Goal: Task Accomplishment & Management: Use online tool/utility

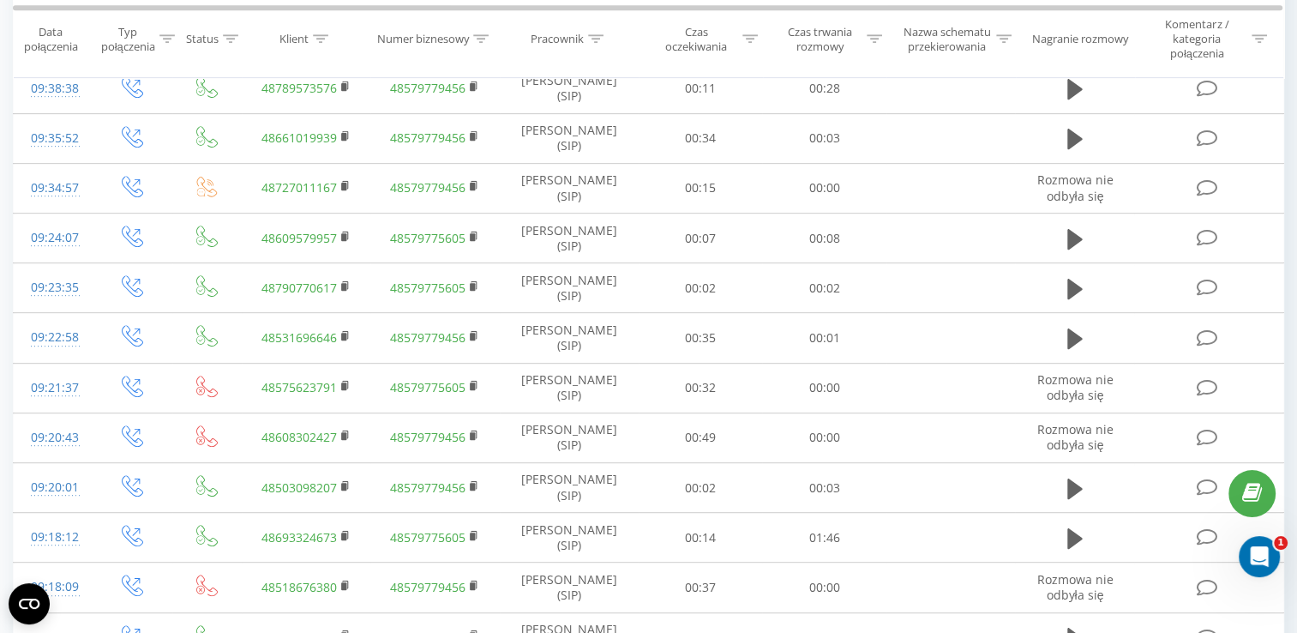
scroll to position [944, 0]
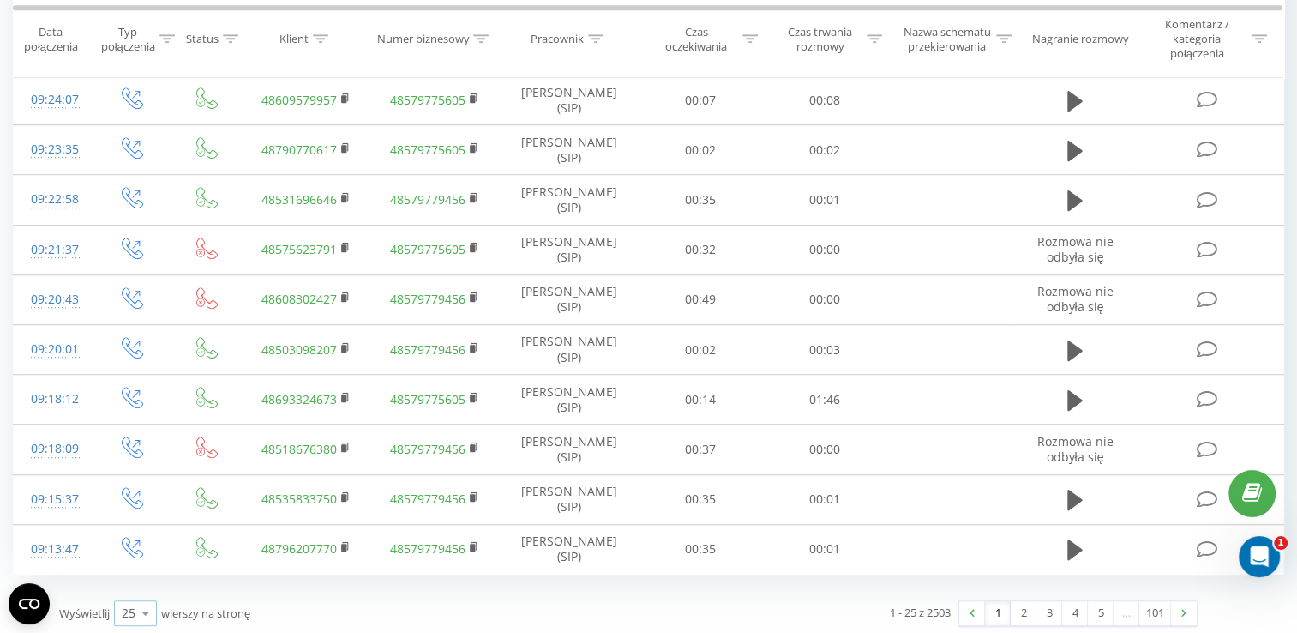
click at [144, 603] on icon at bounding box center [146, 613] width 26 height 33
click at [137, 581] on span "100" at bounding box center [132, 588] width 21 height 16
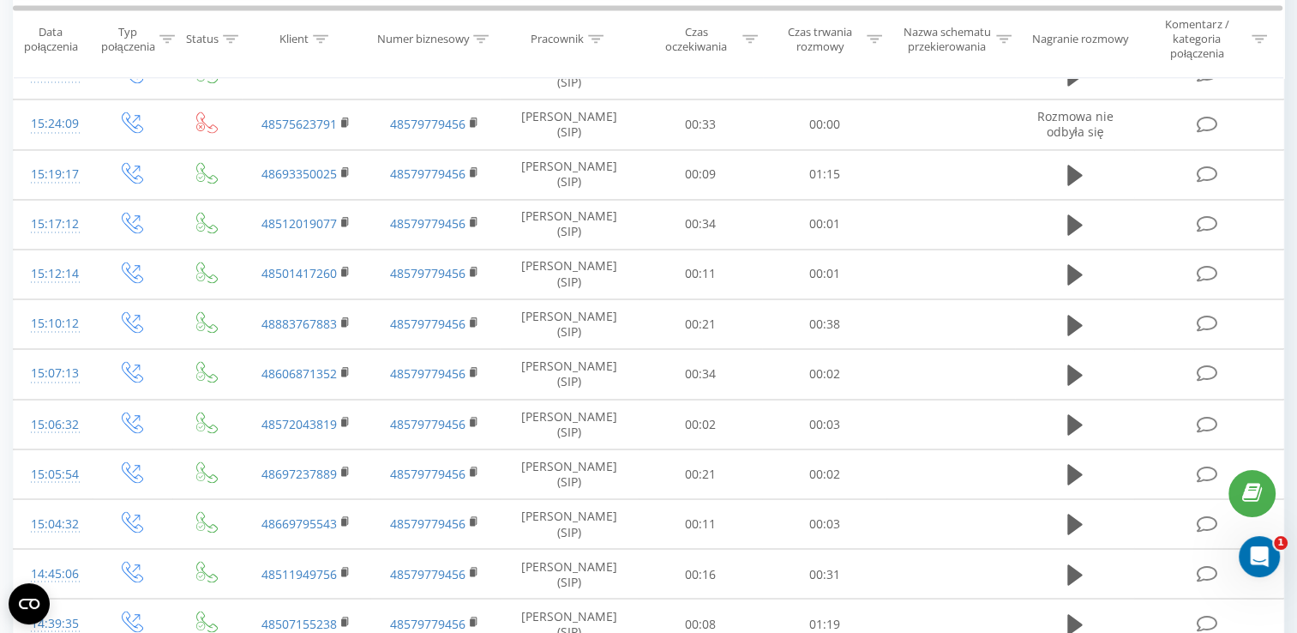
scroll to position [2897, 0]
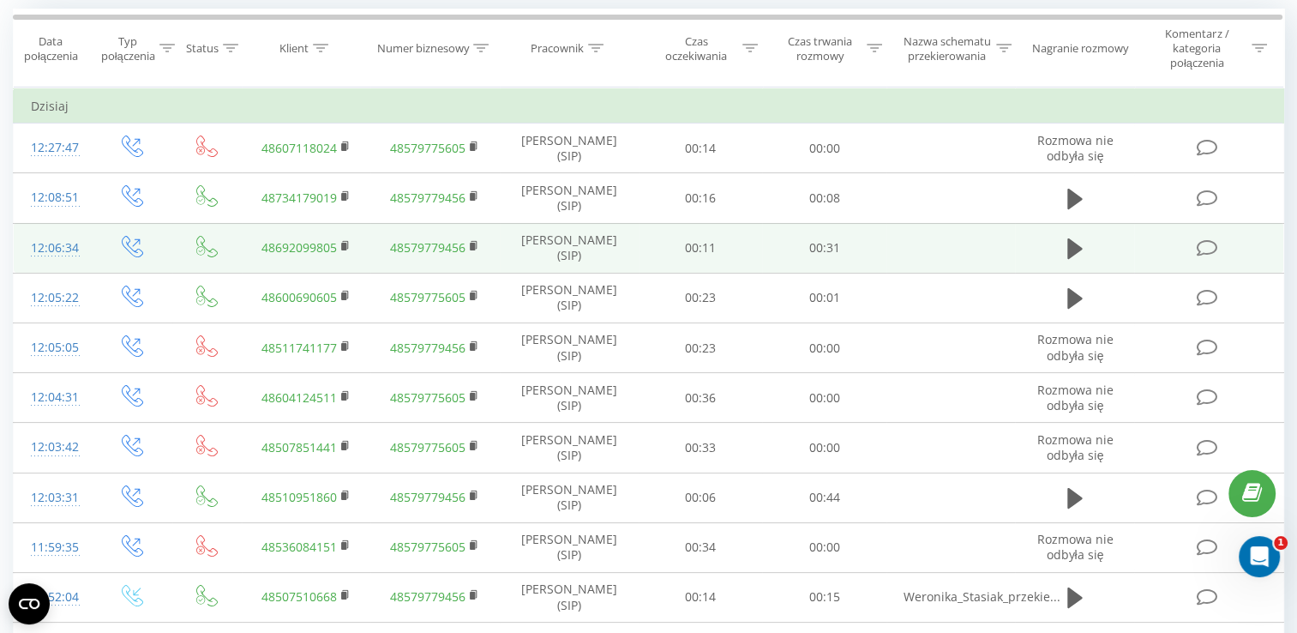
scroll to position [157, 0]
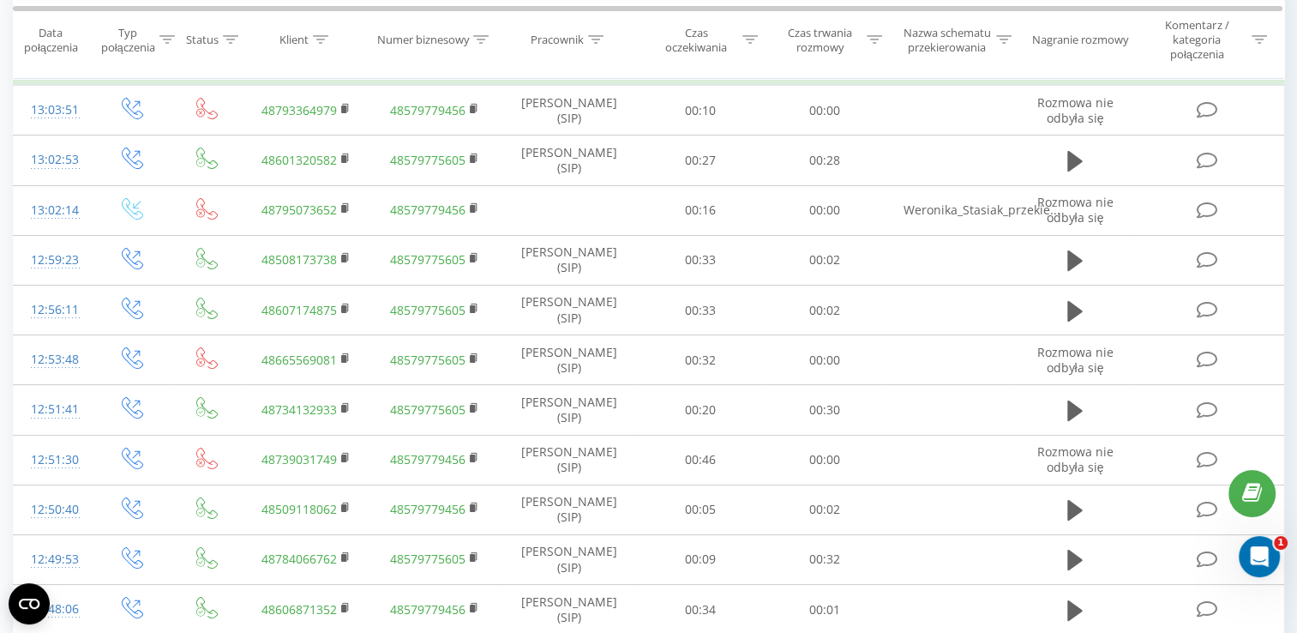
scroll to position [207, 0]
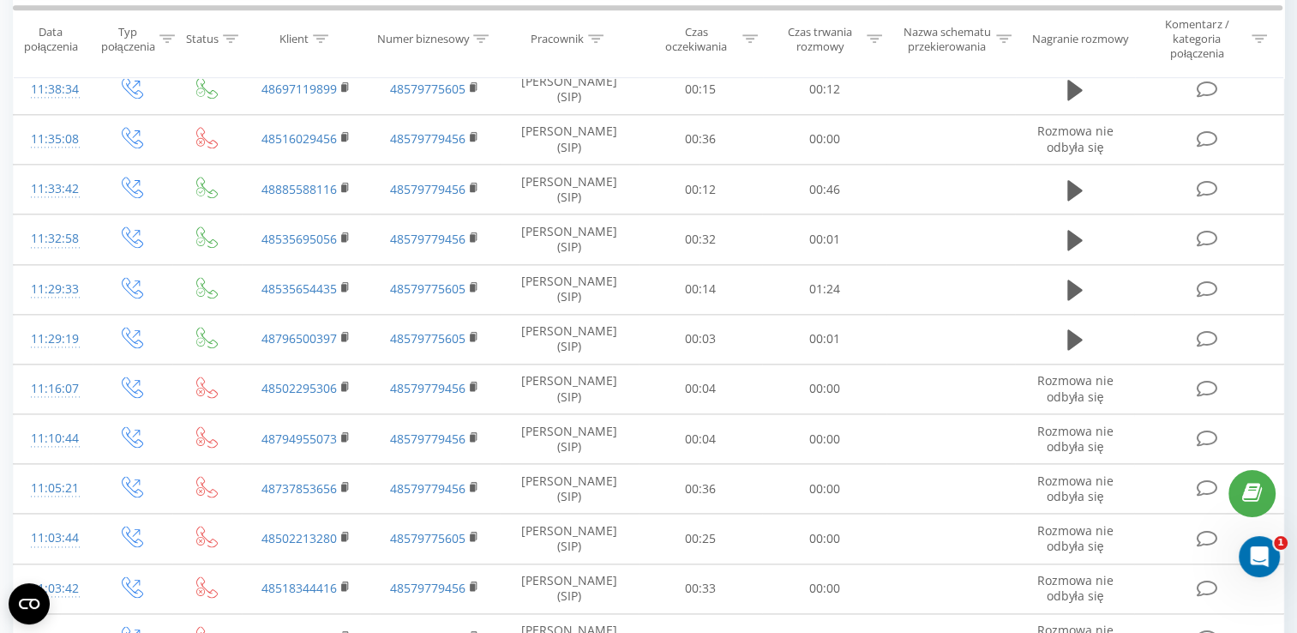
scroll to position [2201, 0]
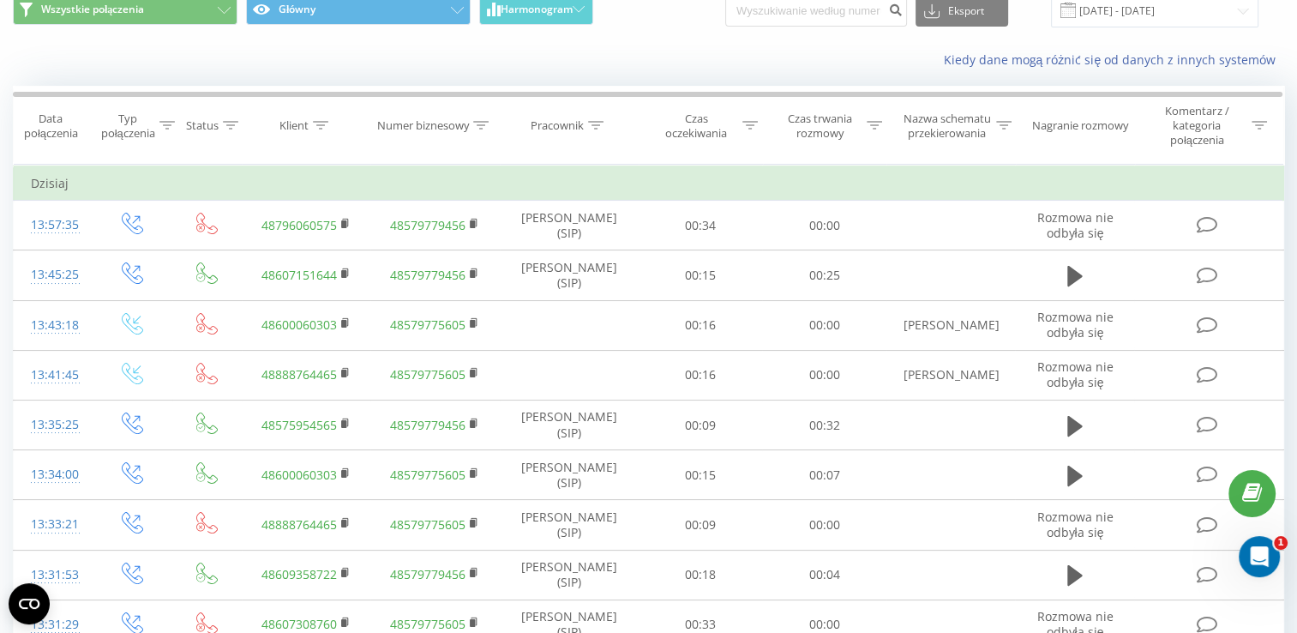
scroll to position [74, 0]
